Goal: Feedback & Contribution: Submit feedback/report problem

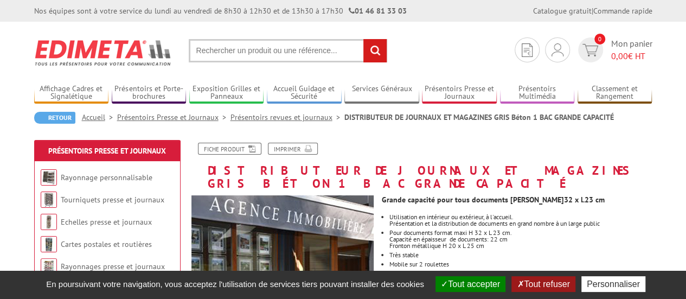
click at [483, 284] on button "Tout accepter" at bounding box center [470, 284] width 70 height 16
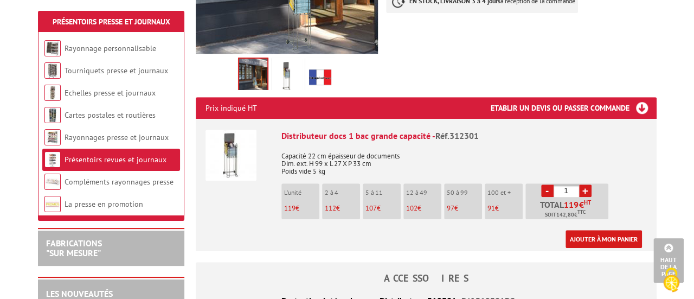
scroll to position [325, 0]
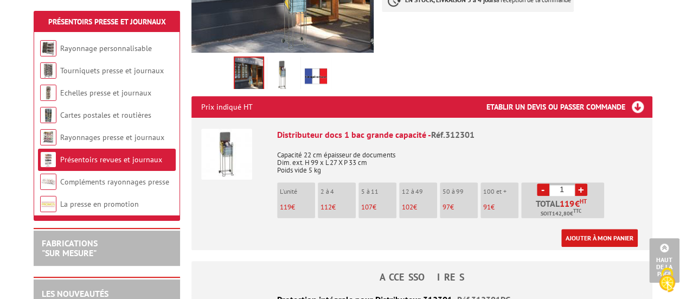
click at [579, 183] on link "+" at bounding box center [581, 189] width 12 height 12
type input "5"
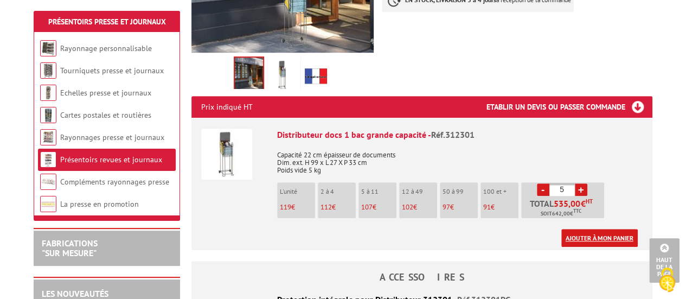
click at [569, 229] on link "Ajouter à mon panier" at bounding box center [599, 238] width 76 height 18
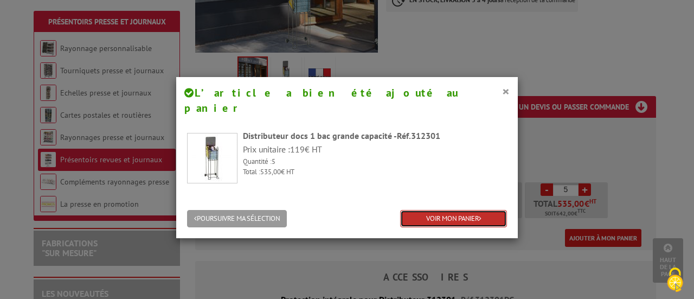
click at [455, 210] on link "VOIR MON PANIER" at bounding box center [453, 219] width 107 height 18
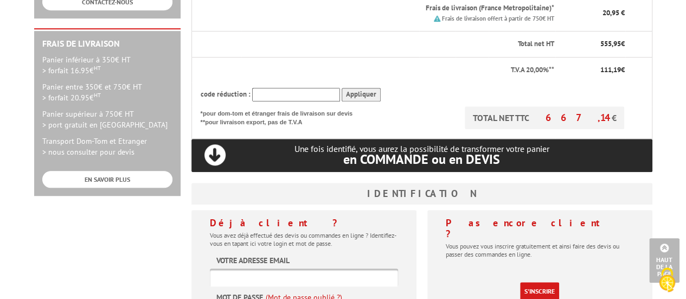
scroll to position [325, 0]
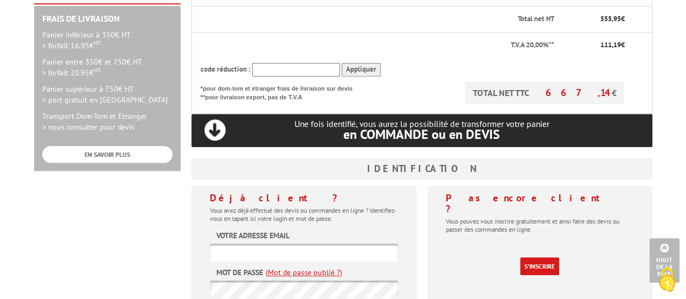
click at [242, 243] on input "text" at bounding box center [304, 252] width 188 height 18
type input "demande.achat@centrefrance.com"
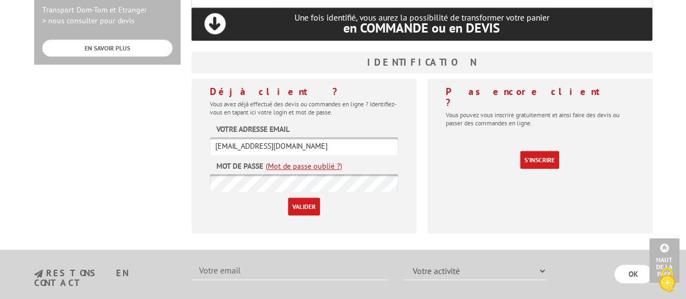
scroll to position [434, 0]
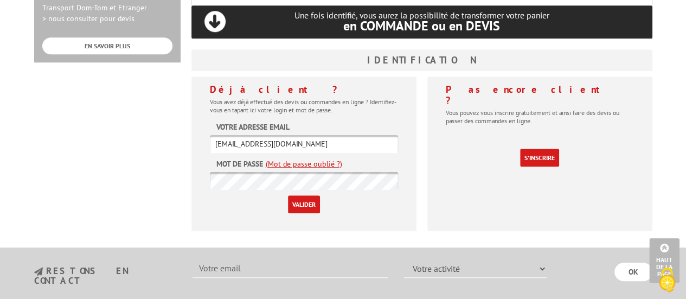
click at [295, 195] on input "Valider" at bounding box center [304, 204] width 32 height 18
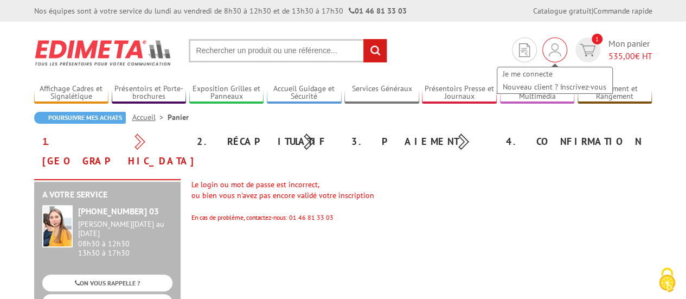
click at [545, 52] on div "Je me connecte Nouveau client ? Inscrivez-vous" at bounding box center [554, 49] width 25 height 25
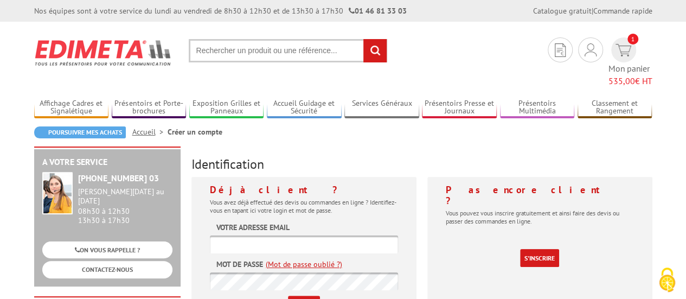
click at [244, 235] on input "text" at bounding box center [304, 244] width 188 height 18
type input "demande.achat@centrefrance.com"
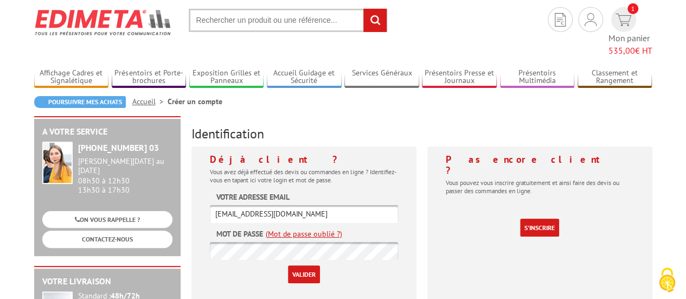
scroll to position [54, 0]
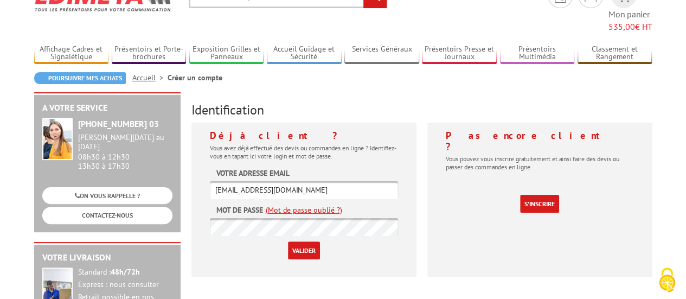
click at [301, 241] on input "Valider" at bounding box center [304, 250] width 32 height 18
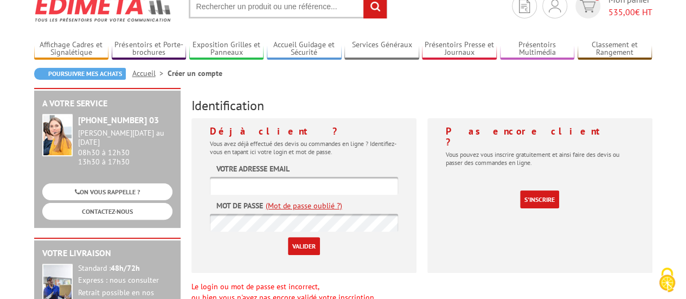
scroll to position [54, 0]
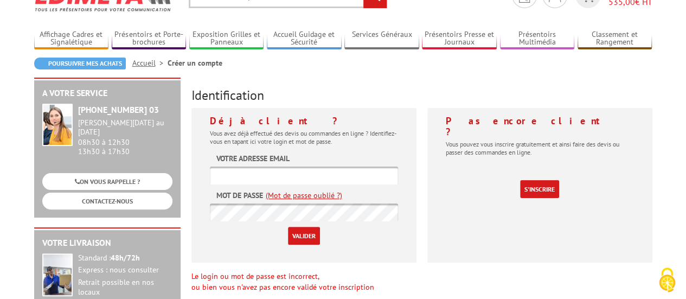
click at [246, 176] on input "text" at bounding box center [304, 175] width 188 height 18
type input "[EMAIL_ADDRESS][DOMAIN_NAME]"
click at [315, 194] on link "(Mot de passe oublié ?)" at bounding box center [304, 195] width 76 height 11
click at [316, 197] on link "(Mot de passe oublié ?)" at bounding box center [304, 195] width 76 height 11
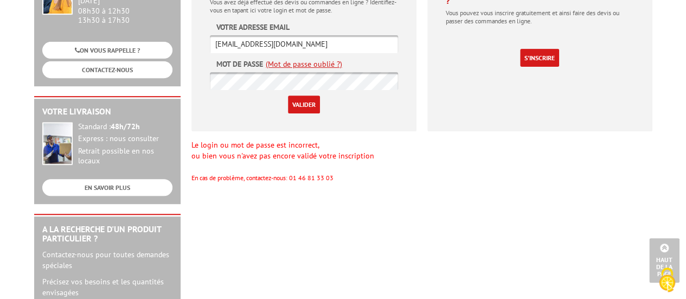
scroll to position [163, 0]
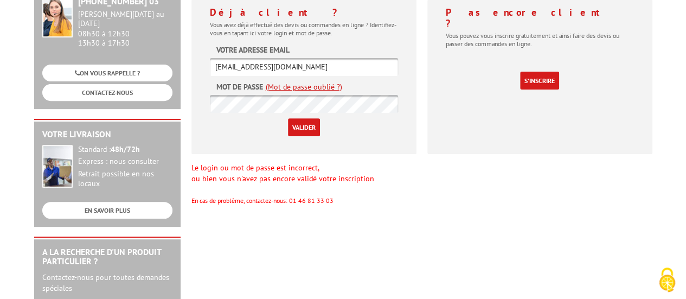
click at [357, 141] on div "Déjà client ? Vous avez déjà effectué des devis ou commandes en ligne ? Identif…" at bounding box center [303, 76] width 225 height 155
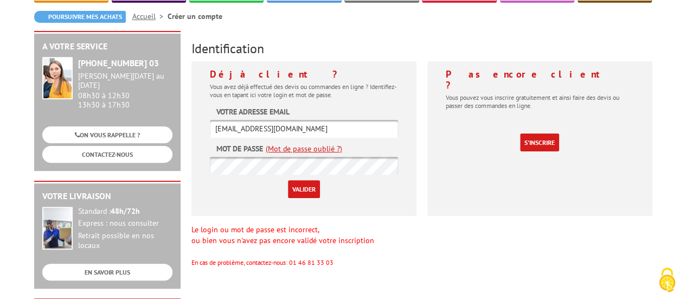
scroll to position [0, 0]
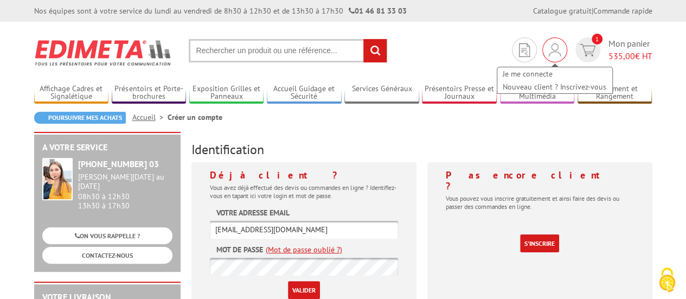
click at [550, 50] on img at bounding box center [555, 49] width 12 height 13
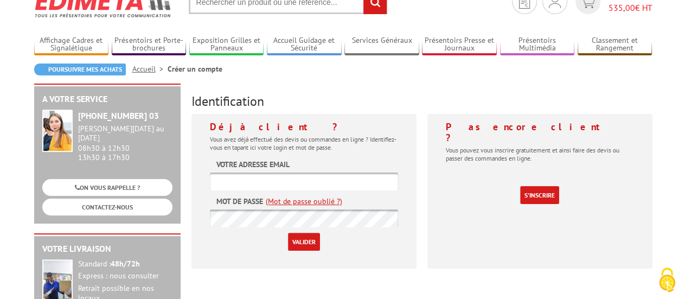
scroll to position [108, 0]
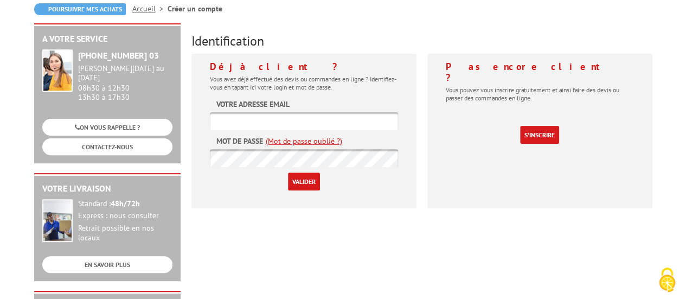
click at [231, 120] on input "text" at bounding box center [304, 121] width 188 height 18
type input "[EMAIL_ADDRESS][DOMAIN_NAME]"
click at [315, 140] on link "(Mot de passe oublié ?)" at bounding box center [304, 141] width 76 height 11
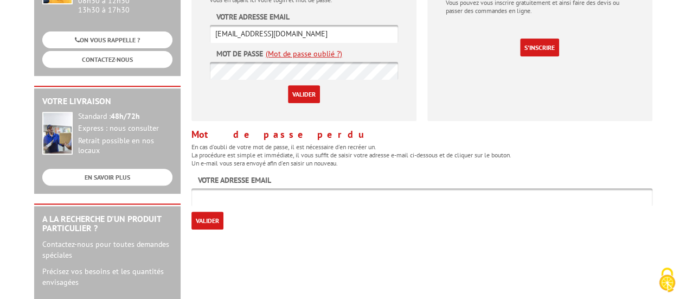
scroll to position [217, 0]
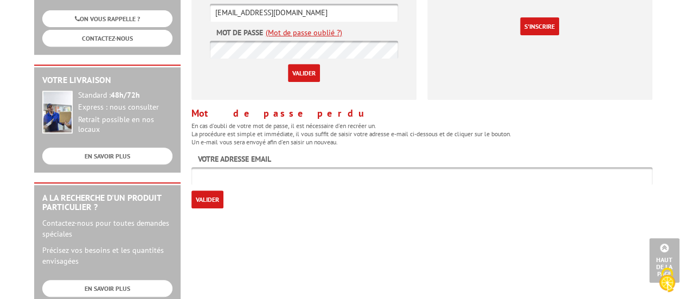
click at [271, 174] on input "text" at bounding box center [421, 176] width 461 height 18
type input "[EMAIL_ADDRESS][DOMAIN_NAME]"
click at [205, 203] on input "Valider" at bounding box center [207, 199] width 32 height 18
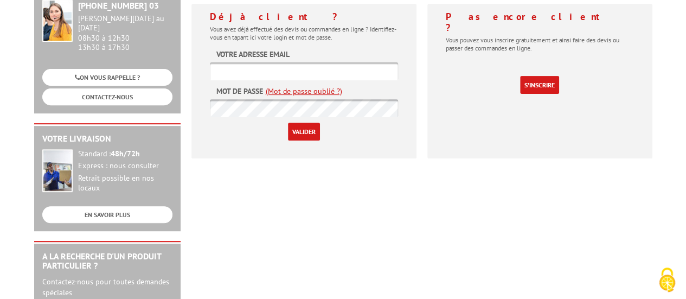
scroll to position [163, 0]
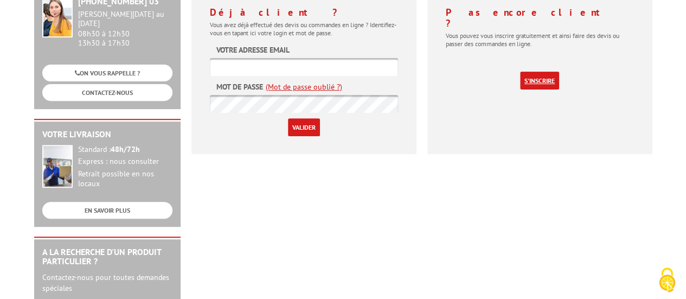
click at [541, 72] on link "S'inscrire" at bounding box center [539, 81] width 39 height 18
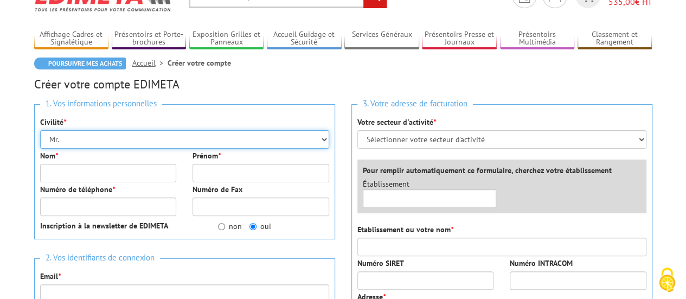
click at [146, 138] on select "Mr. Mme. Mlle." at bounding box center [184, 139] width 289 height 18
select select "Mme."
click at [40, 130] on select "Mr. Mme. Mlle." at bounding box center [184, 139] width 289 height 18
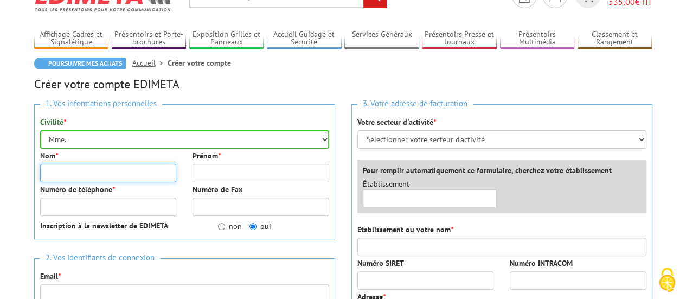
click at [136, 174] on input "Nom *" at bounding box center [108, 173] width 137 height 18
type input "REFFET"
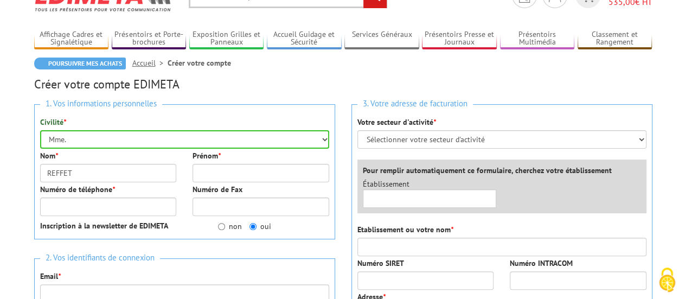
type input "Bérangère"
type input "0473171932"
type input "[EMAIL_ADDRESS][DOMAIN_NAME]"
type input "Centre France Info Région"
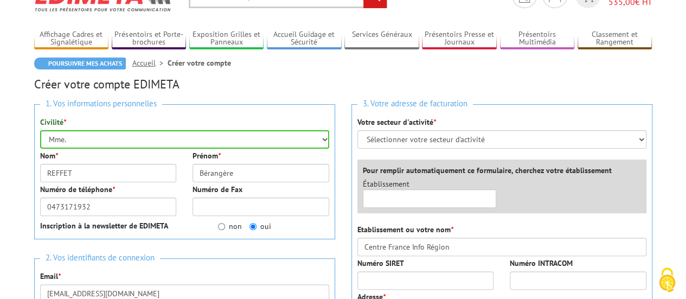
type input "[STREET_ADDRESS]"
type input "63100"
type input "Clermont-Ferrand"
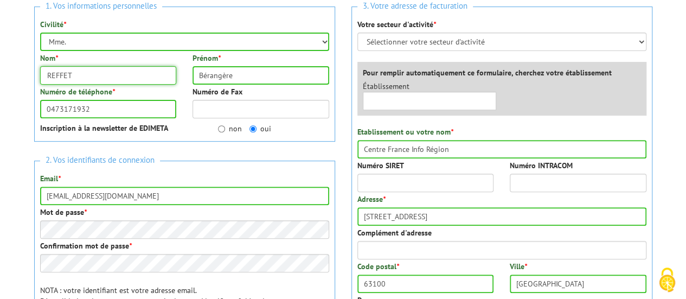
scroll to position [163, 0]
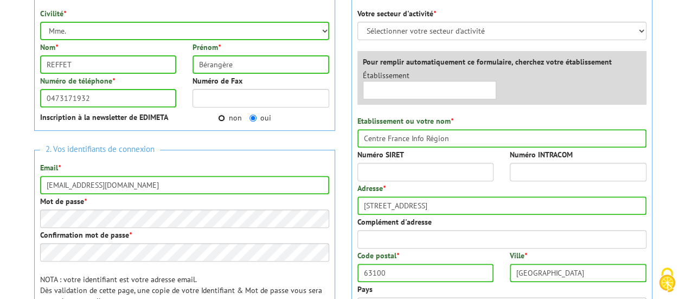
click at [221, 117] on input "non" at bounding box center [221, 117] width 7 height 7
radio input "true"
drag, startPoint x: 176, startPoint y: 187, endPoint x: 170, endPoint y: 186, distance: 5.5
click at [170, 186] on input "berangere.reffet@centrefrance.com" at bounding box center [184, 185] width 289 height 18
drag, startPoint x: 161, startPoint y: 186, endPoint x: 0, endPoint y: 185, distance: 160.5
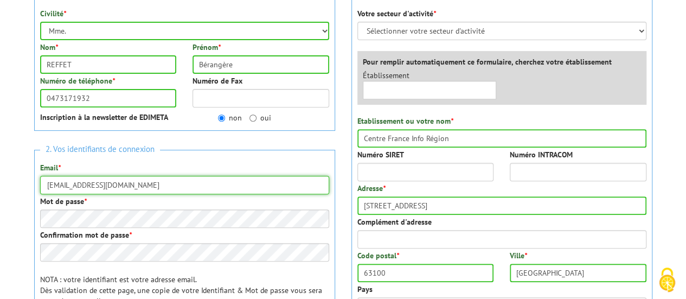
click at [0, 185] on body "Nos équipes sont à votre service du lundi au vendredi de 8h30 à 12h30 et de 13h…" at bounding box center [343, 290] width 686 height 907
type input "demande.achat@centrefrance.com"
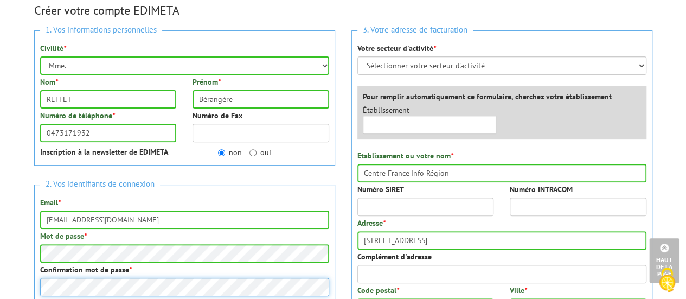
scroll to position [108, 0]
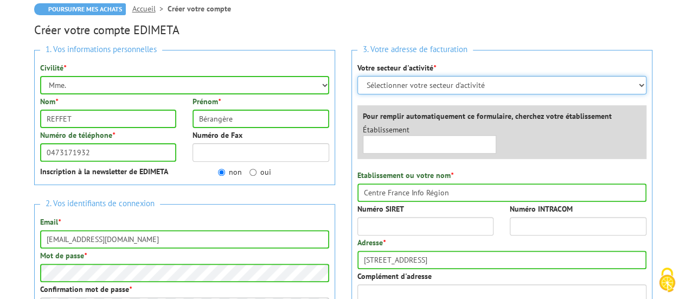
click at [401, 85] on select "Sélectionner votre secteur d'activité Administrations et collectivités Magasins…" at bounding box center [501, 85] width 289 height 18
select select "878"
click at [357, 76] on select "Sélectionner votre secteur d'activité Administrations et collectivités Magasins…" at bounding box center [501, 85] width 289 height 18
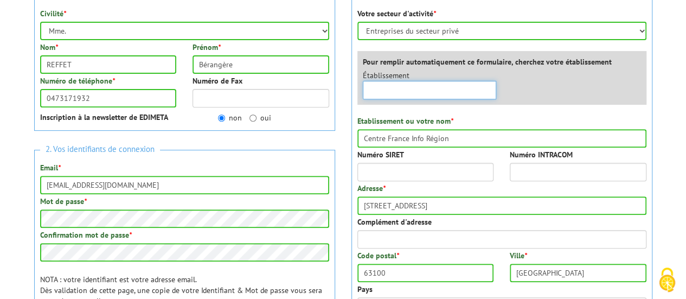
click at [397, 88] on input "text" at bounding box center [430, 90] width 134 height 18
drag, startPoint x: 397, startPoint y: 88, endPoint x: 361, endPoint y: 87, distance: 35.8
click at [361, 87] on div "Établissement × zap Aucun établiseement trouvé à ce nom" at bounding box center [430, 84] width 150 height 29
type input "LA Montagne"
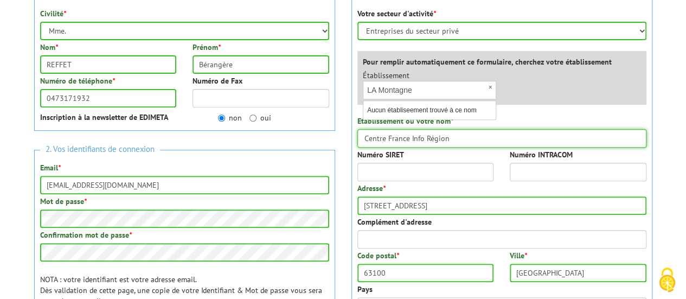
drag, startPoint x: 449, startPoint y: 140, endPoint x: 313, endPoint y: 139, distance: 135.6
click at [313, 139] on div "1. Vos informations personnelles Civilité * Mr. Mme. Mlle. Nom * REFFET Prénom …" at bounding box center [343, 236] width 635 height 496
type input "La Montagne"
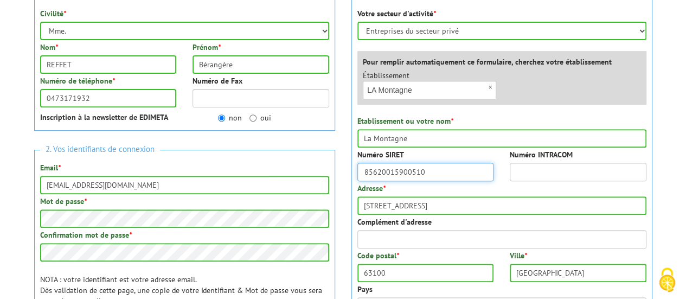
type input "85620015900510"
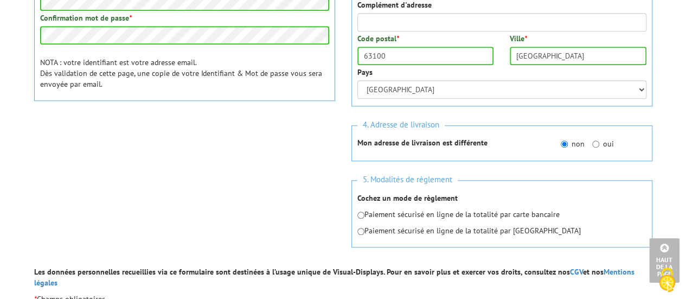
scroll to position [434, 0]
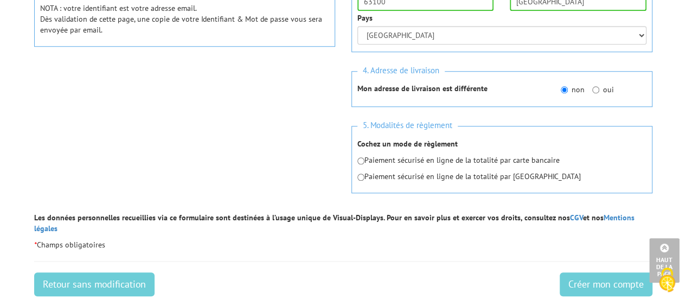
type input "FR40956200159"
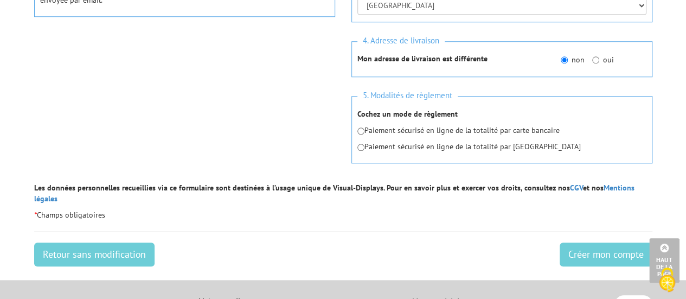
scroll to position [488, 0]
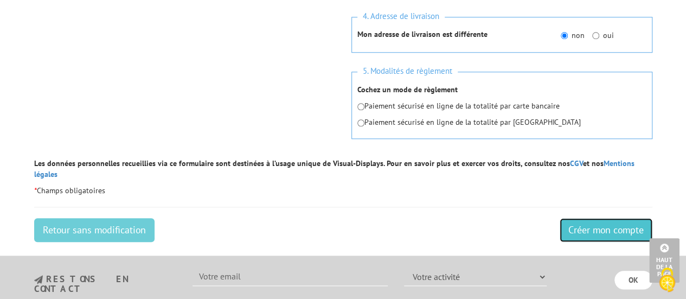
click at [576, 219] on input "Créer mon compte" at bounding box center [606, 230] width 93 height 24
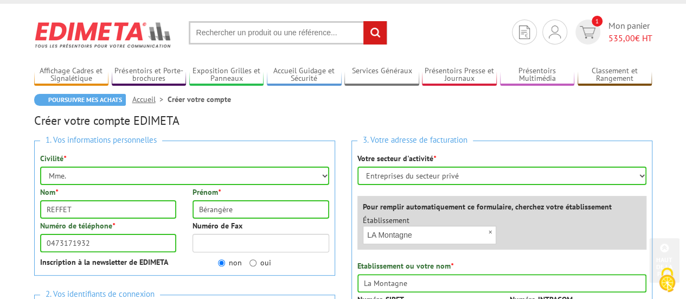
scroll to position [0, 0]
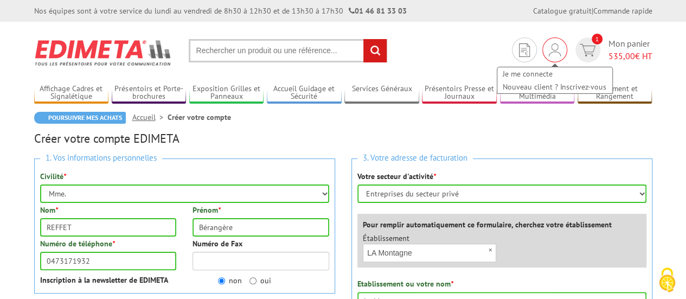
drag, startPoint x: 591, startPoint y: 48, endPoint x: 559, endPoint y: 58, distance: 33.6
click at [591, 48] on img at bounding box center [588, 50] width 16 height 12
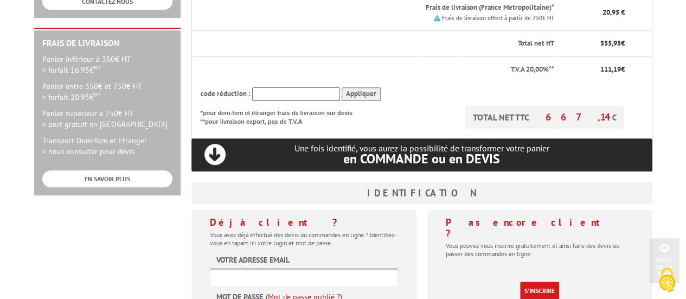
scroll to position [325, 0]
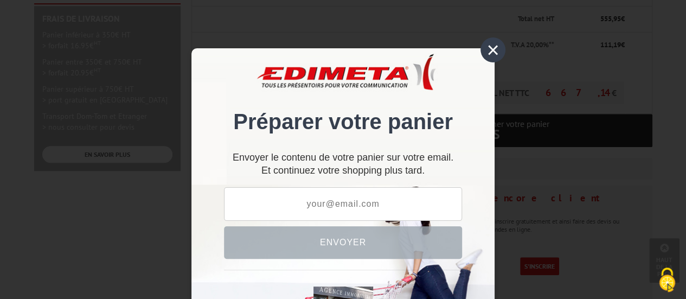
click at [486, 52] on div "×" at bounding box center [492, 49] width 25 height 25
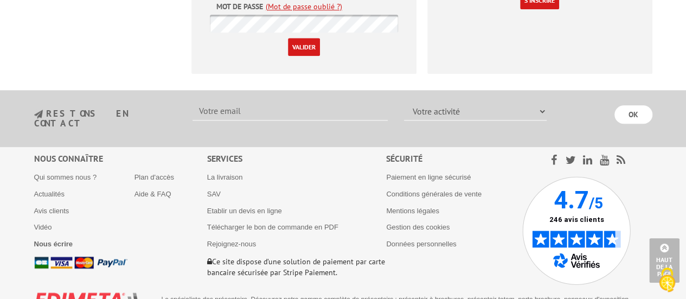
scroll to position [597, 0]
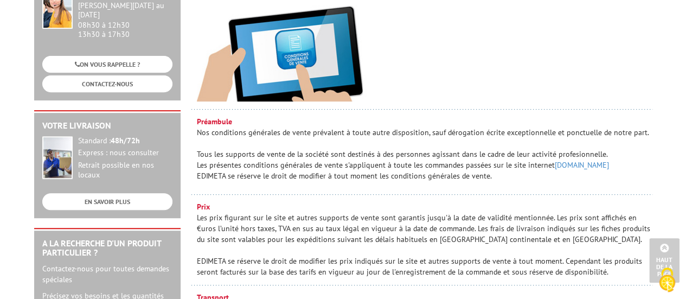
scroll to position [108, 0]
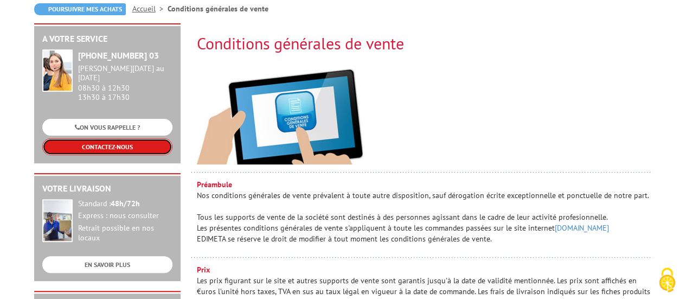
click at [136, 139] on link "CONTACTEZ-NOUS" at bounding box center [107, 146] width 130 height 17
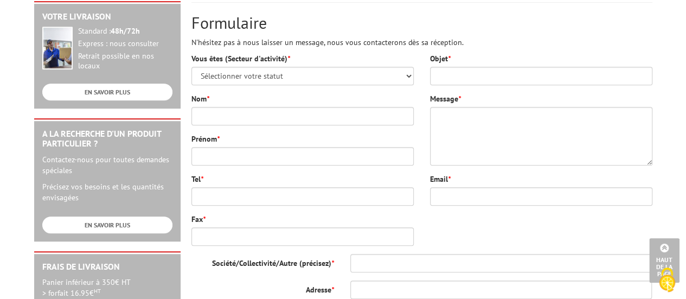
scroll to position [271, 0]
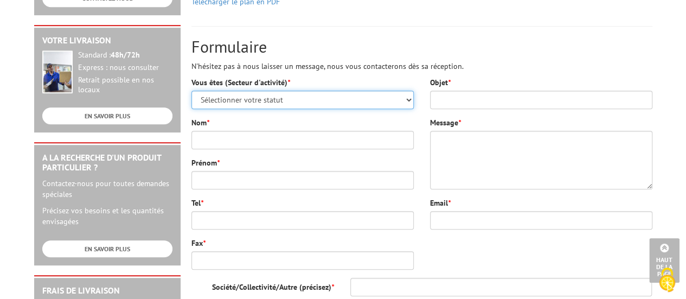
click at [243, 91] on select "Sélectionner votre statut Administrations et collectivités Magasins et commerce…" at bounding box center [302, 100] width 222 height 18
select select "878"
click at [191, 91] on select "Sélectionner votre statut Administrations et collectivités Magasins et commerce…" at bounding box center [302, 100] width 222 height 18
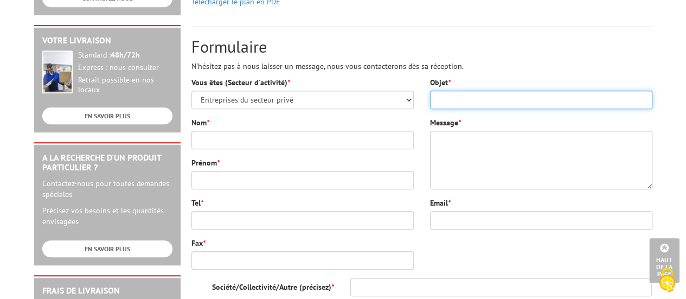
click at [461, 91] on input "Objet *" at bounding box center [541, 100] width 222 height 18
type input "Demande de devis et question règlement"
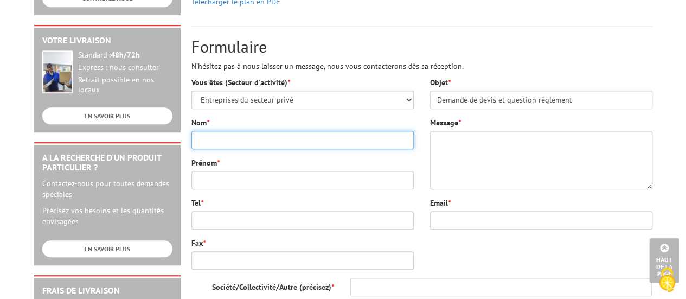
click at [236, 131] on input "Nom *" at bounding box center [302, 140] width 222 height 18
type input "REFFET"
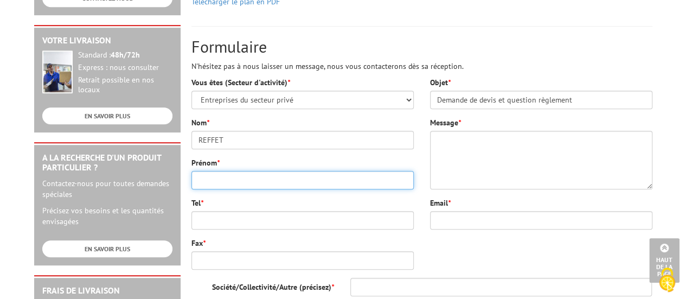
type input "Bérangère"
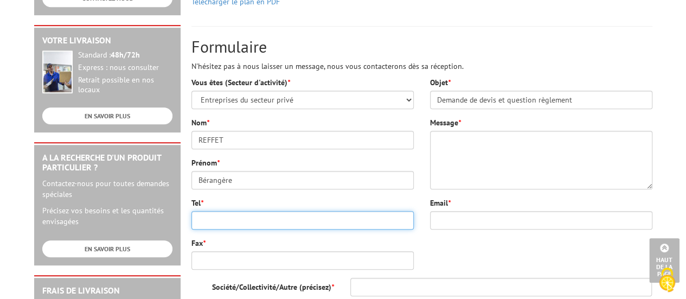
type input "0473171932"
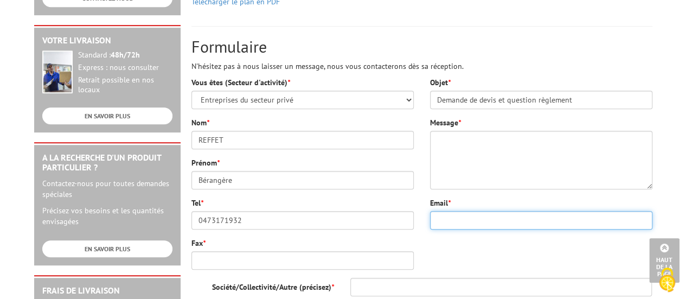
type input "berangere.reffet@centrefrance.com"
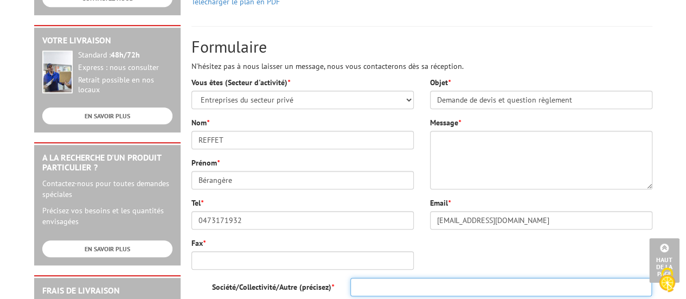
type input "Centre France Info Région"
type input "45 rue du Clos-Four"
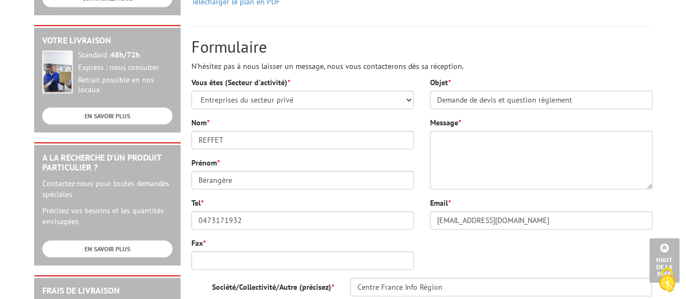
type input "63100"
type input "Clermont-Ferrand"
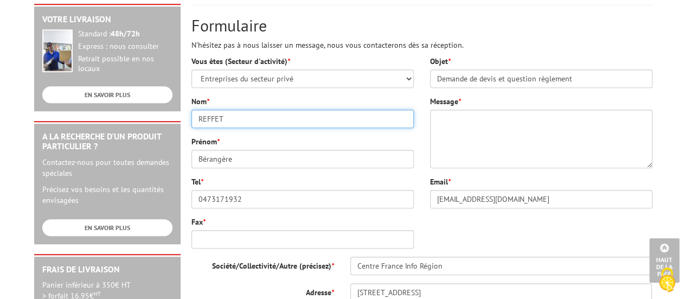
scroll to position [325, 0]
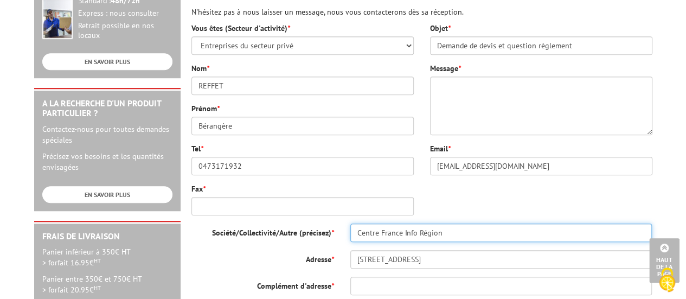
drag, startPoint x: 390, startPoint y: 215, endPoint x: 335, endPoint y: 213, distance: 54.8
click at [335, 223] on div "Société/Collectivité/Autre (précisez) * Centre France Info Région" at bounding box center [421, 232] width 477 height 18
type input "Z"
type input "LA MONTAGNE"
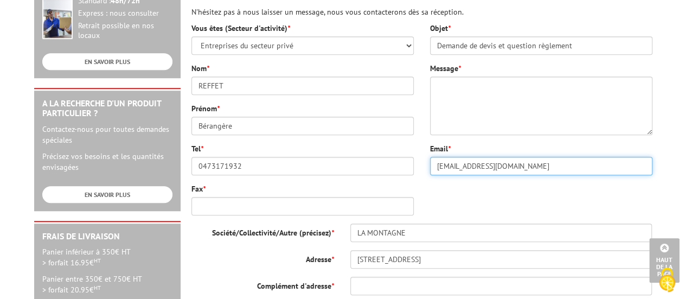
drag, startPoint x: 488, startPoint y: 153, endPoint x: 415, endPoint y: 151, distance: 73.2
click at [415, 151] on div "Vous êtes (Secteur d'activité) * Sélectionner votre statut Administrations et c…" at bounding box center [421, 242] width 477 height 438
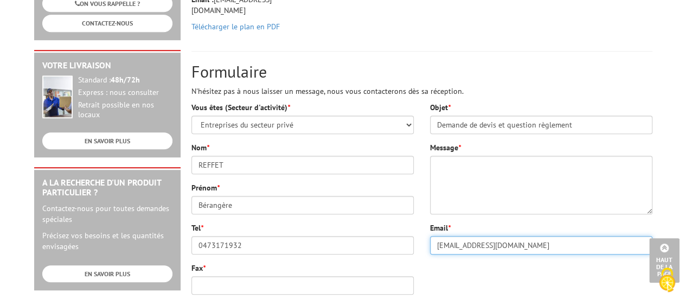
scroll to position [271, 0]
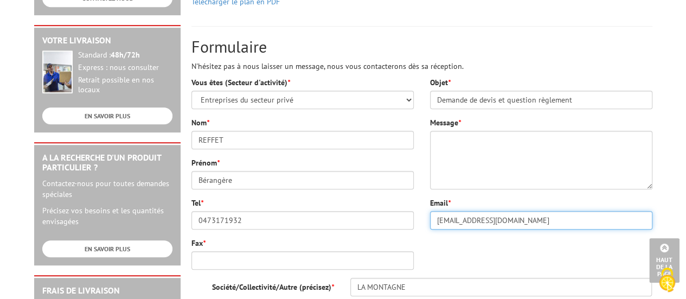
type input "demande.achat@centrefrance.com"
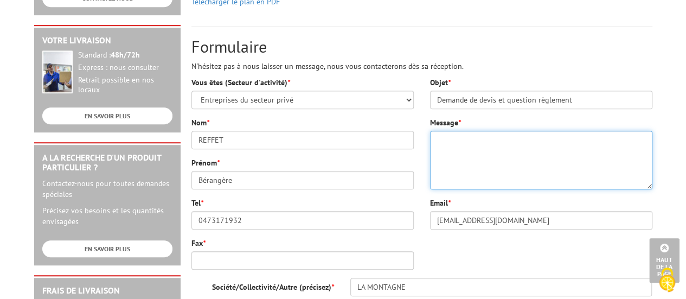
click at [491, 142] on textarea "Message *" at bounding box center [541, 160] width 222 height 59
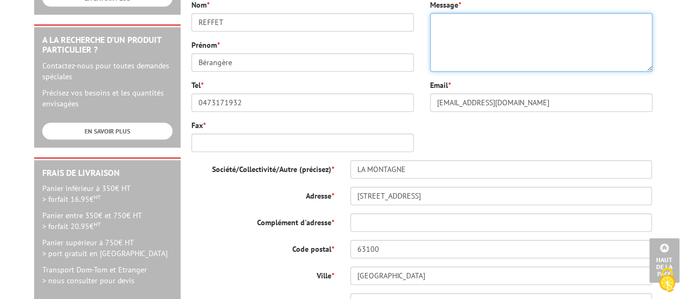
scroll to position [380, 0]
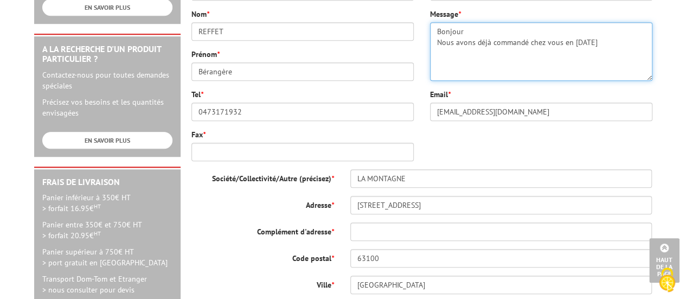
type textarea "Bonjour Nous avons déjà commandé chez vous en avril 2025"
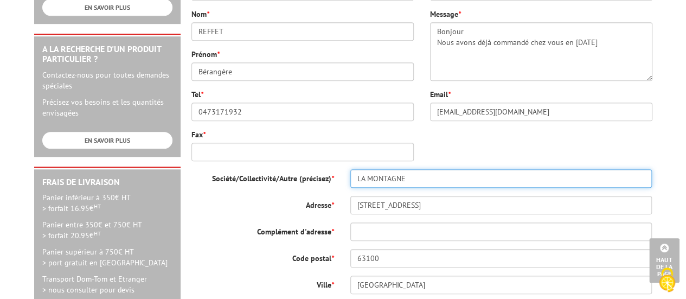
drag, startPoint x: 383, startPoint y: 158, endPoint x: 325, endPoint y: 155, distance: 57.5
click at [325, 169] on div "Société/Collectivité/Autre (précisez) * LA MONTAGNE" at bounding box center [421, 178] width 477 height 18
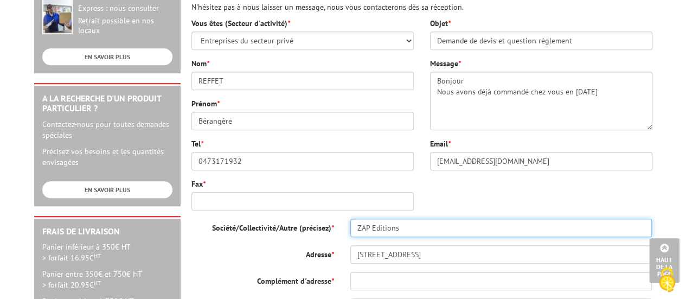
scroll to position [325, 0]
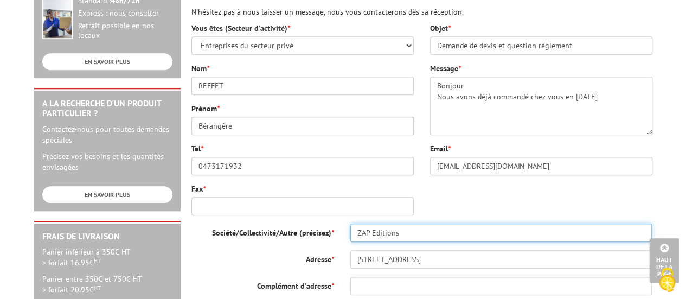
type input "ZAP Editions"
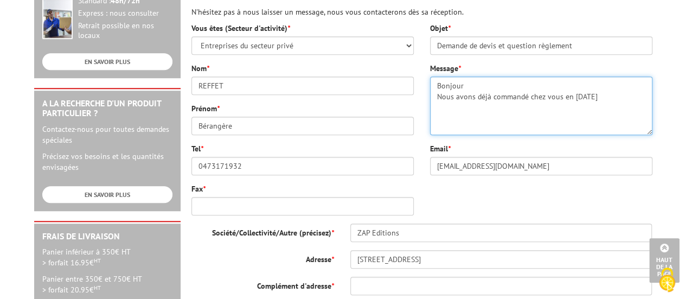
click at [605, 81] on textarea "Bonjour Nous avons déjà commandé chez vous en avril 2025" at bounding box center [541, 105] width 222 height 59
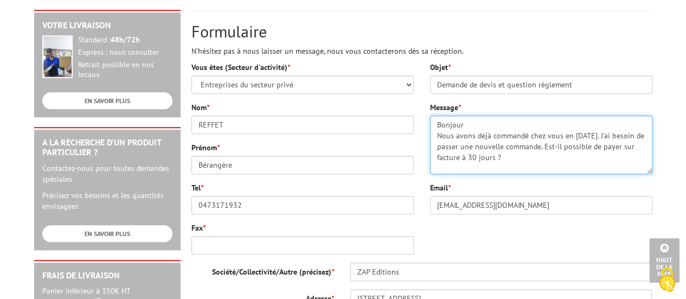
scroll to position [271, 0]
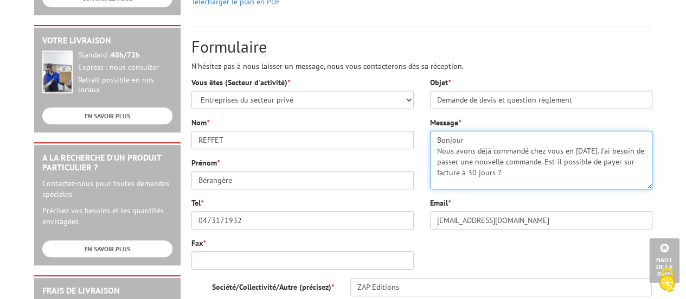
type textarea "Bonjour Nous avons déjà commandé chez vous en avril 2024. J'ai besoin de passer…"
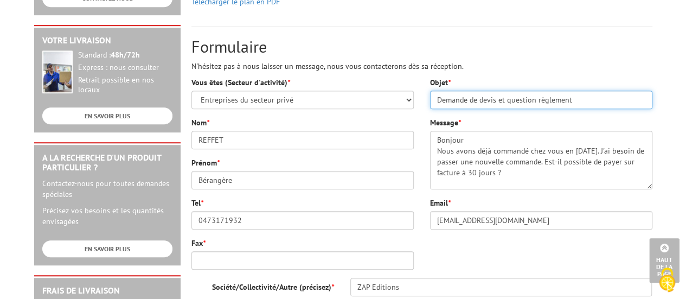
drag, startPoint x: 511, startPoint y: 86, endPoint x: 417, endPoint y: 81, distance: 94.5
click at [417, 81] on div "Vous êtes (Secteur d'activité) * Sélectionner votre statut Administrations et c…" at bounding box center [421, 296] width 477 height 438
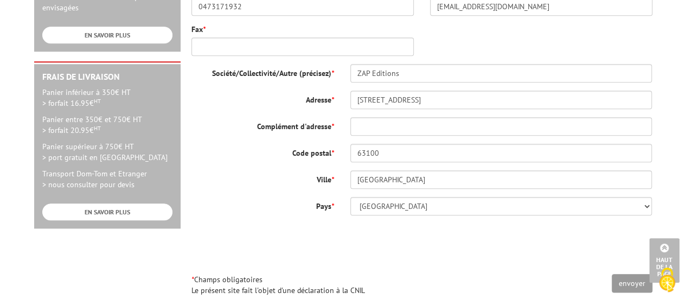
scroll to position [597, 0]
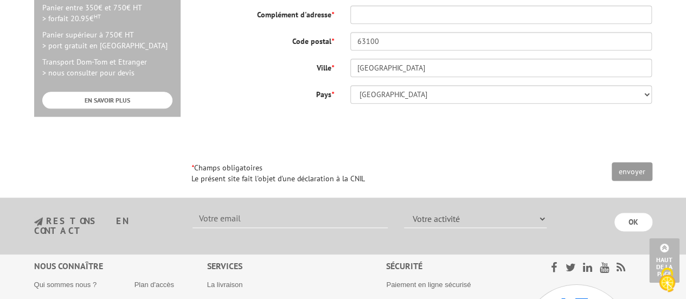
type input "Question règlement"
click at [615, 162] on input "envoyer" at bounding box center [632, 171] width 41 height 18
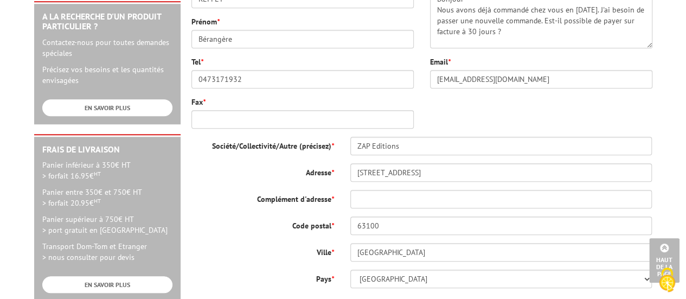
scroll to position [380, 0]
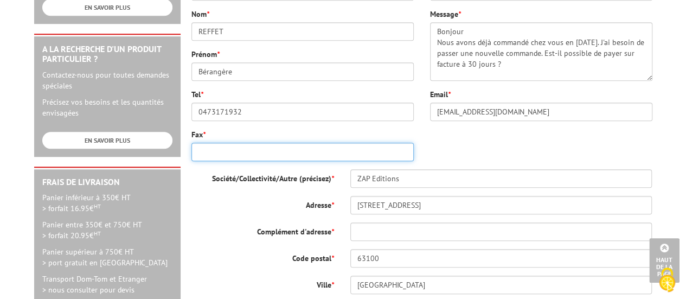
click at [232, 143] on input "Fax *" at bounding box center [302, 152] width 222 height 18
type input "pas de fax"
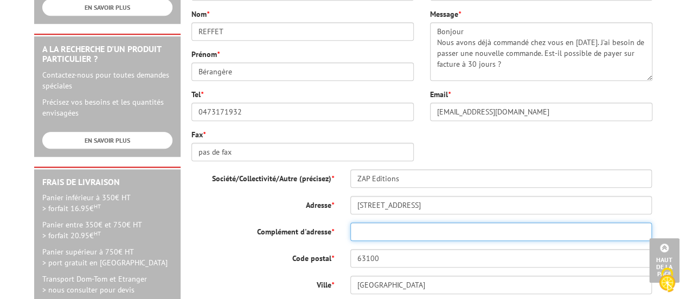
click at [367, 222] on input "Complément d'adresse *" at bounding box center [501, 231] width 302 height 18
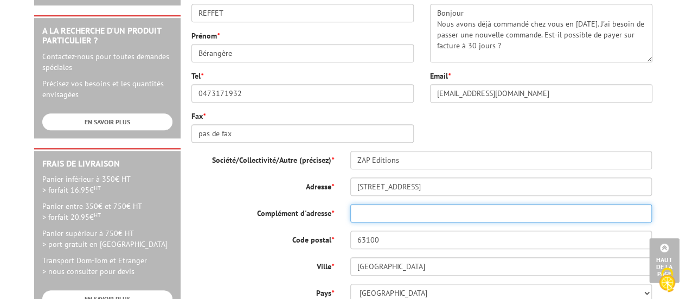
scroll to position [542, 0]
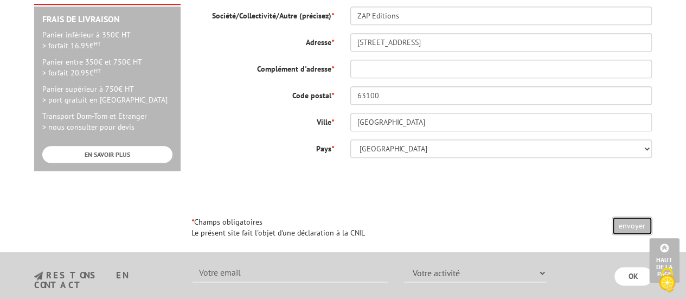
click at [626, 216] on input "envoyer" at bounding box center [632, 225] width 41 height 18
